Goal: Check status

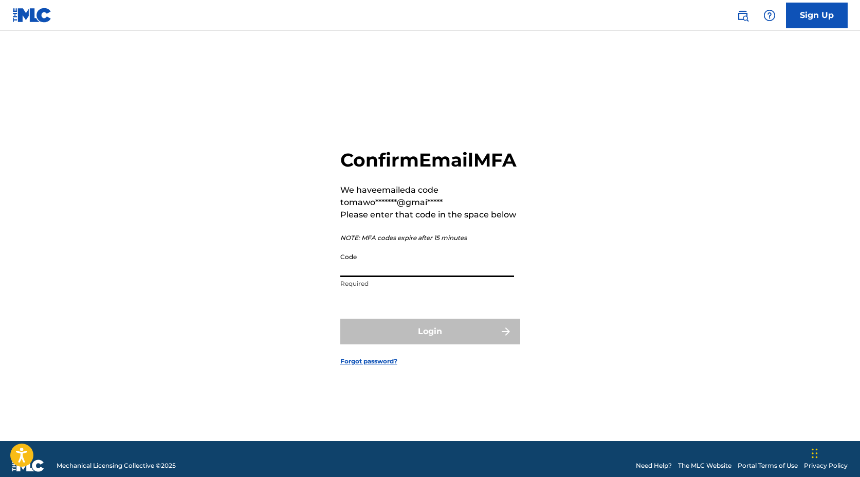
paste input "066592"
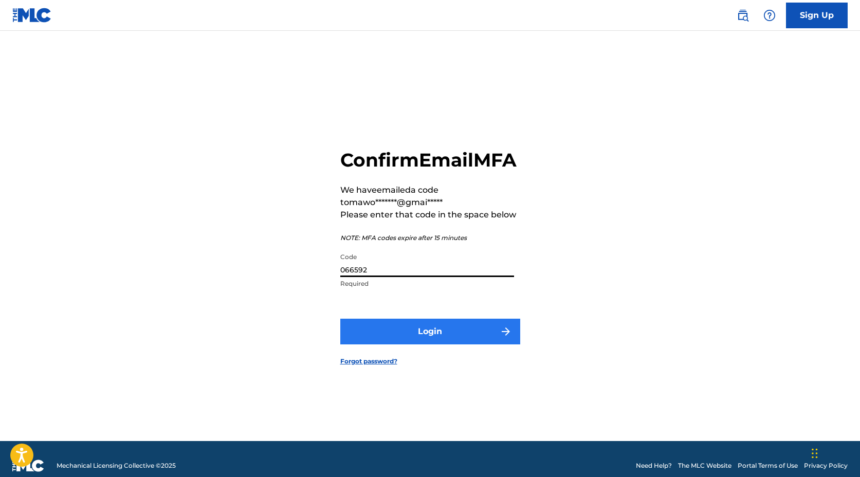
type input "066592"
click at [417, 338] on button "Login" at bounding box center [430, 332] width 180 height 26
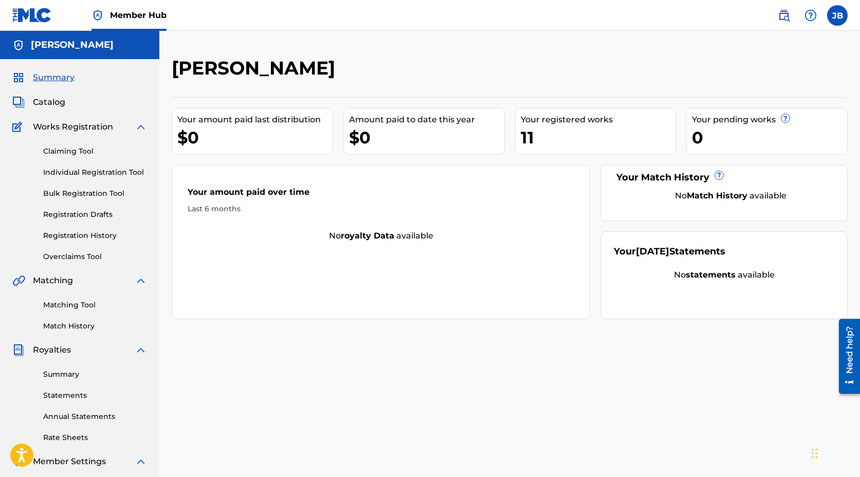
click at [539, 145] on div "11" at bounding box center [597, 137] width 155 height 23
click at [548, 128] on div "11" at bounding box center [597, 137] width 155 height 23
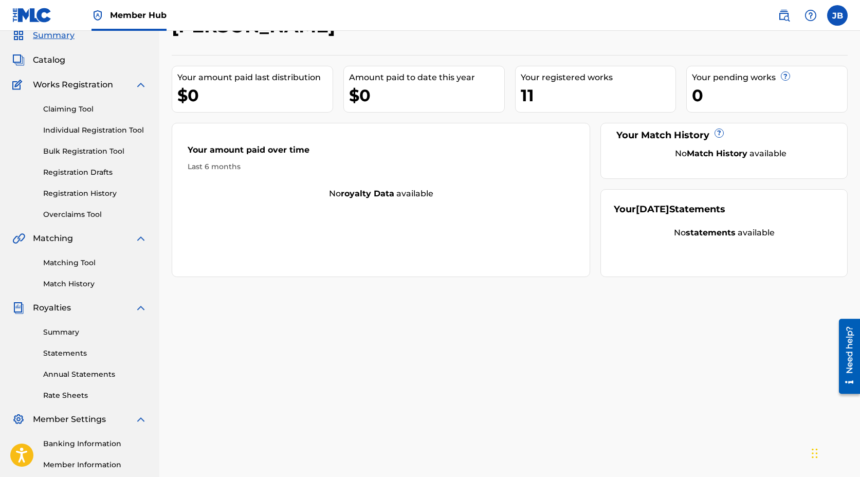
scroll to position [43, 0]
click at [283, 83] on div "Your amount paid last distribution" at bounding box center [254, 77] width 155 height 12
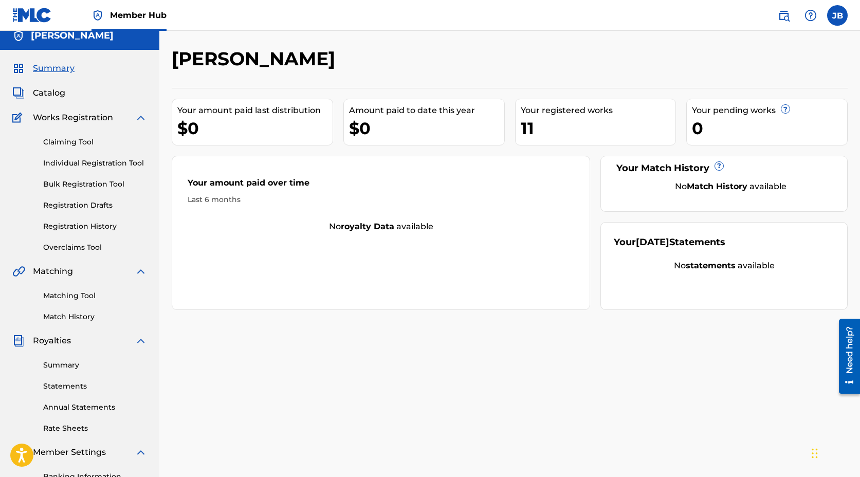
scroll to position [0, 0]
